Goal: Transaction & Acquisition: Purchase product/service

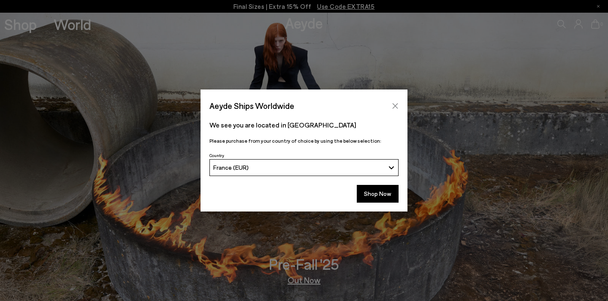
click at [393, 106] on icon "Close" at bounding box center [395, 106] width 7 height 7
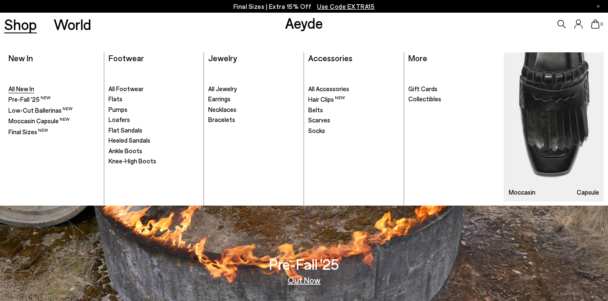
click at [25, 88] on span "All New In" at bounding box center [21, 89] width 26 height 8
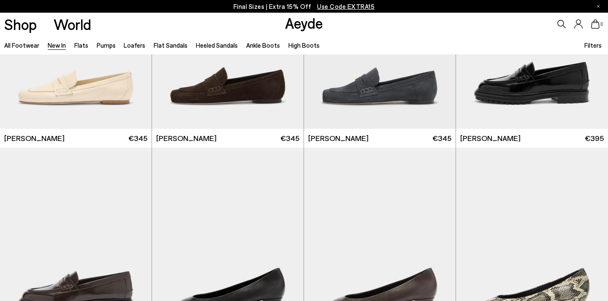
scroll to position [600, 0]
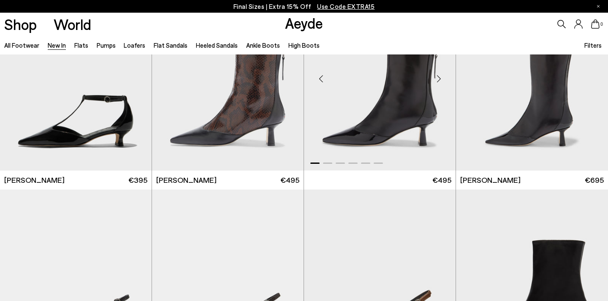
scroll to position [1861, 0]
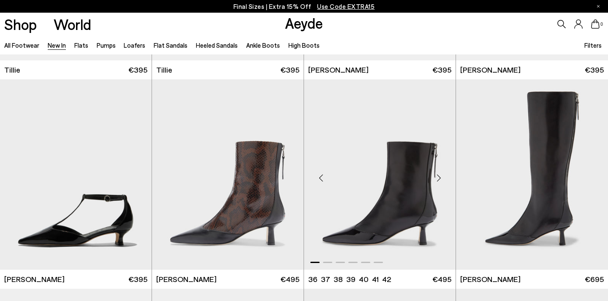
click at [439, 175] on div "Next slide" at bounding box center [438, 177] width 25 height 25
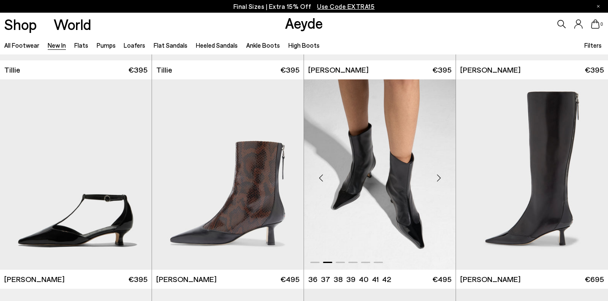
click at [439, 175] on div "Next slide" at bounding box center [438, 177] width 25 height 25
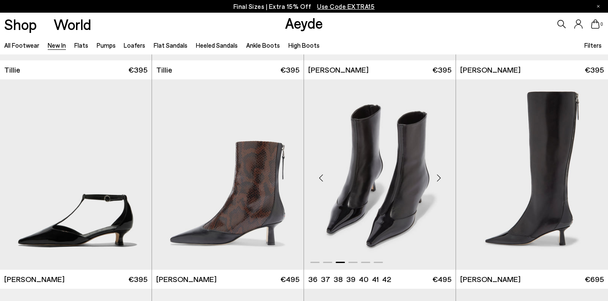
click at [439, 175] on div "Next slide" at bounding box center [438, 177] width 25 height 25
